Goal: Task Accomplishment & Management: Manage account settings

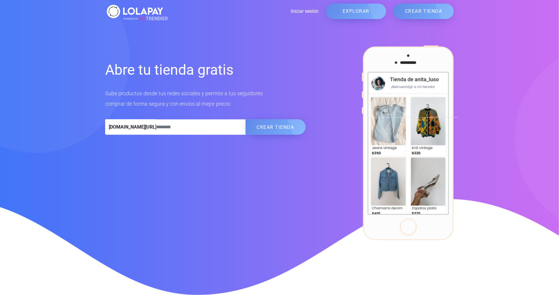
click at [305, 11] on link "Iniciar sesión" at bounding box center [242, 11] width 154 height 7
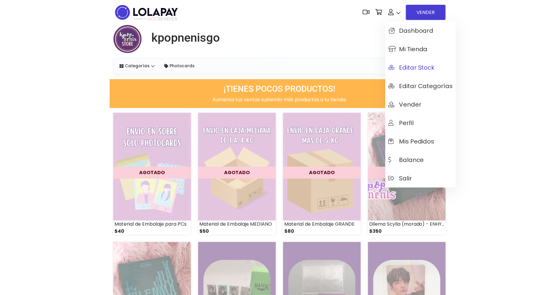
click at [421, 67] on span "Editar Stock" at bounding box center [411, 67] width 46 height 7
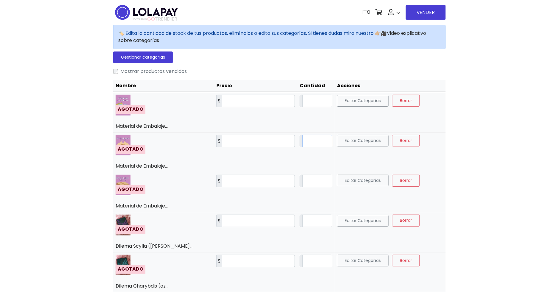
drag, startPoint x: 301, startPoint y: 139, endPoint x: 274, endPoint y: 144, distance: 27.1
click at [274, 144] on tr "AGOTADO Material de Embalaje... $ ** *" at bounding box center [279, 152] width 332 height 40
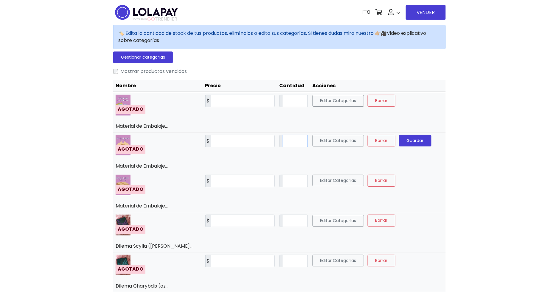
type input "*"
drag, startPoint x: 279, startPoint y: 181, endPoint x: 272, endPoint y: 180, distance: 7.8
click at [282, 180] on input "*" at bounding box center [295, 181] width 26 height 13
type input "*"
drag, startPoint x: 282, startPoint y: 101, endPoint x: 268, endPoint y: 102, distance: 14.1
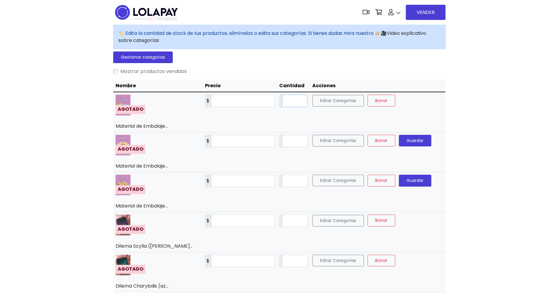
click at [279, 102] on div "*" at bounding box center [293, 101] width 28 height 13
type input "*"
click at [417, 98] on span "Guardar" at bounding box center [415, 101] width 17 height 6
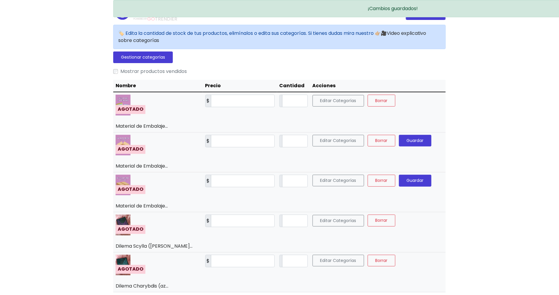
click at [422, 139] on span "Guardar" at bounding box center [415, 141] width 17 height 6
click at [421, 181] on span "Guardar" at bounding box center [415, 181] width 17 height 6
